Goal: Task Accomplishment & Management: Use online tool/utility

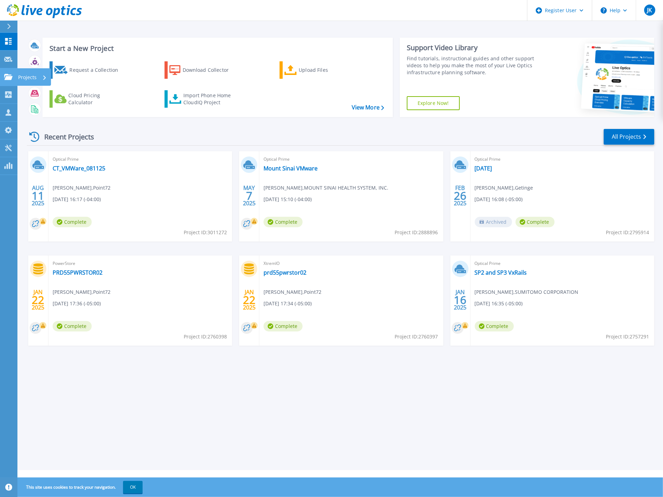
click at [7, 79] on icon at bounding box center [8, 77] width 8 height 6
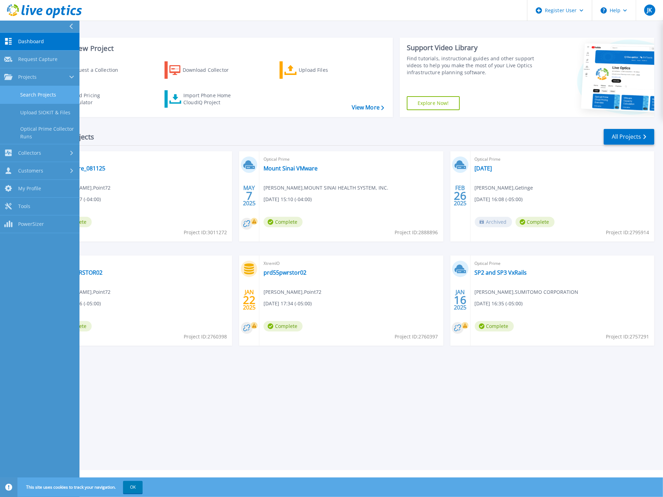
click at [33, 94] on link "Search Projects" at bounding box center [39, 95] width 79 height 18
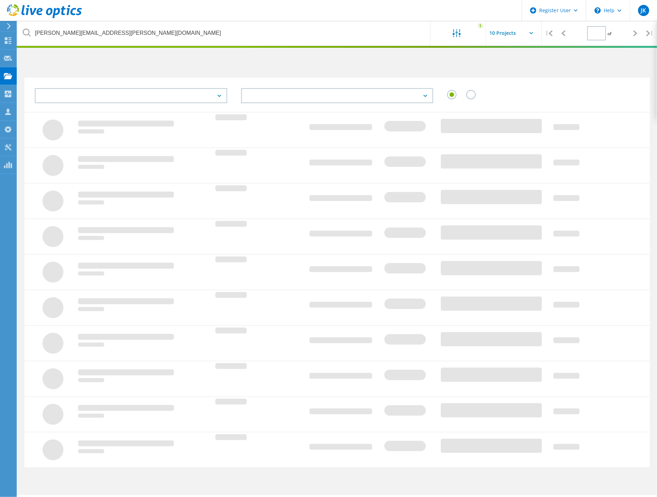
type input "1"
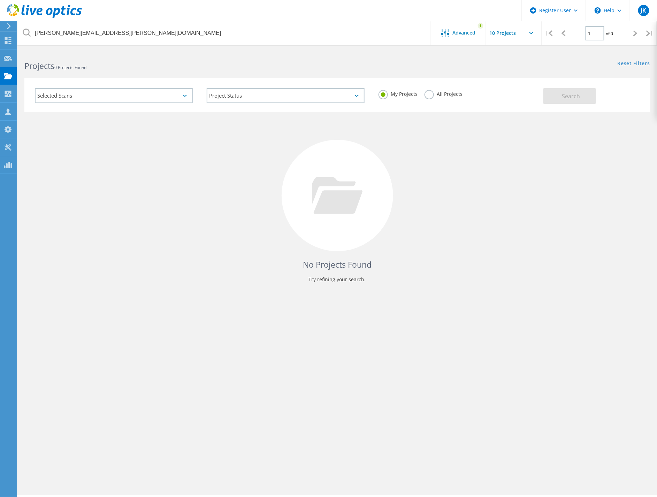
click at [429, 94] on label "All Projects" at bounding box center [444, 93] width 38 height 7
click at [0, 0] on input "All Projects" at bounding box center [0, 0] width 0 height 0
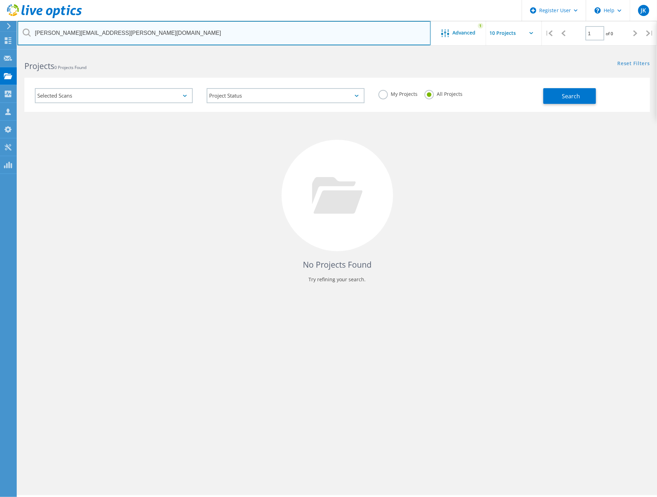
click at [151, 33] on input "Thomas.Hanrahan@dell.com" at bounding box center [223, 33] width 413 height 24
type input "T"
type input "quest"
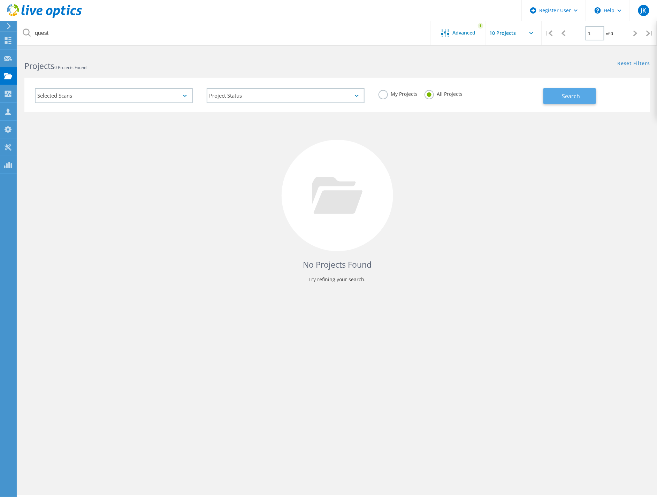
click at [555, 94] on button "Search" at bounding box center [569, 96] width 53 height 16
click at [450, 35] on div at bounding box center [447, 33] width 12 height 9
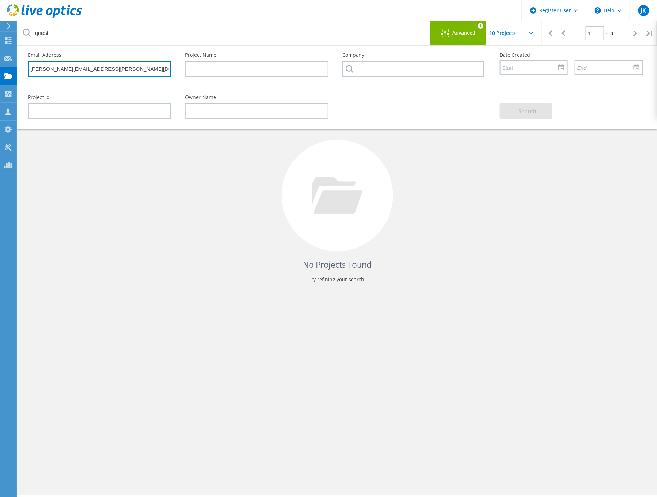
drag, startPoint x: 119, startPoint y: 67, endPoint x: 29, endPoint y: 74, distance: 89.9
click at [29, 74] on input "Thomas.Hanrahan@dell.com" at bounding box center [99, 69] width 143 height 16
type input "quest.com"
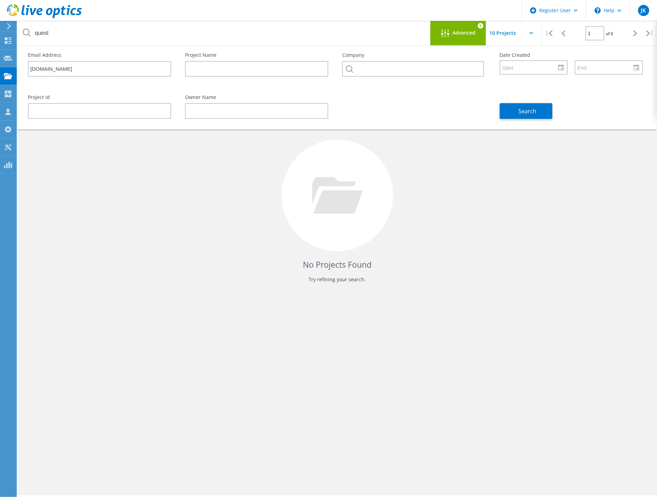
click at [253, 85] on div "Email Address quest.com Project Name Company Date Created" at bounding box center [335, 67] width 629 height 42
click at [532, 105] on button "Search" at bounding box center [526, 111] width 53 height 16
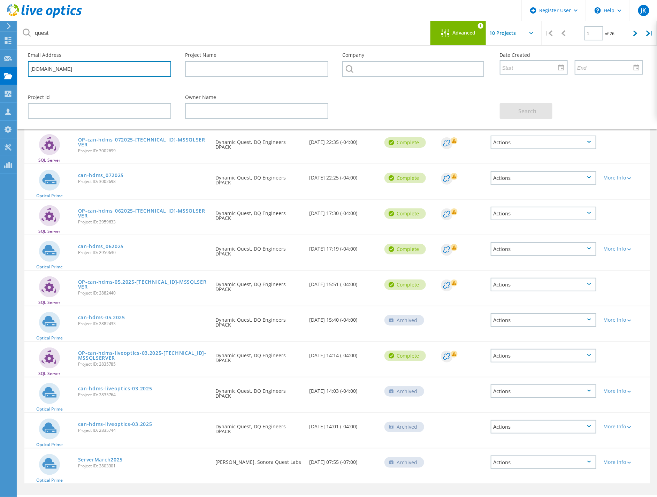
click at [75, 70] on input "quest.com" at bounding box center [99, 69] width 143 height 16
drag, startPoint x: 64, startPoint y: 68, endPoint x: 15, endPoint y: 70, distance: 48.8
click at [15, 70] on div "Register User \n Help Explore Helpful Articles Contact Support JK Dell User Jar…" at bounding box center [328, 284] width 657 height 466
drag, startPoint x: 60, startPoint y: 70, endPoint x: 27, endPoint y: 66, distance: 33.4
click at [27, 66] on div "Email Address quest.com" at bounding box center [99, 65] width 157 height 38
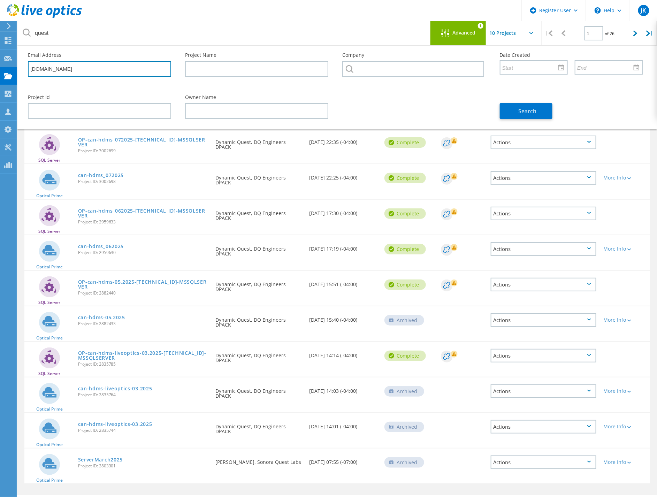
type input "michaelkors.com"
click at [151, 92] on div "Project Id" at bounding box center [99, 107] width 157 height 38
click at [510, 112] on button "Search" at bounding box center [526, 111] width 53 height 16
